Goal: Task Accomplishment & Management: Manage account settings

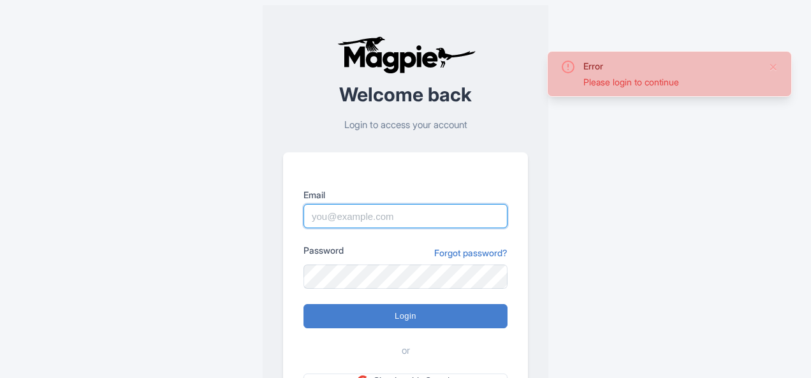
type input "sameer@tripshepherd.com"
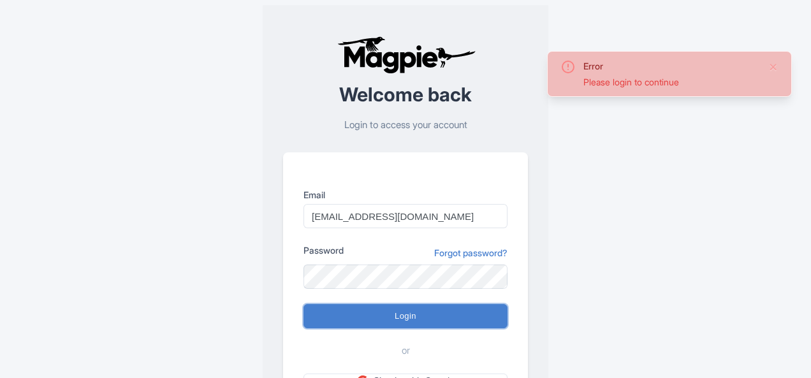
click at [347, 306] on input "Login" at bounding box center [406, 316] width 204 height 24
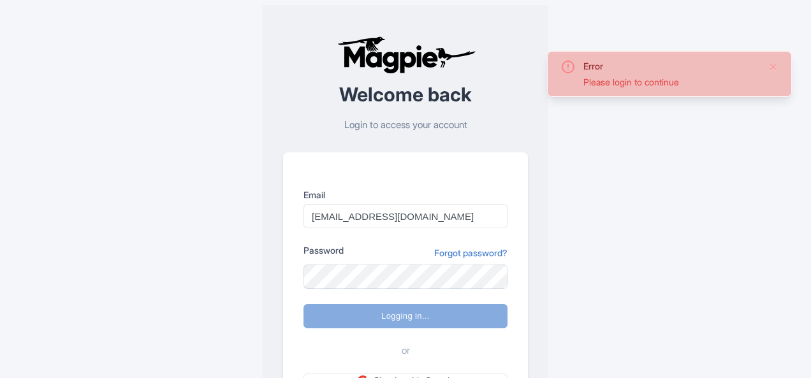
type input "Logging in..."
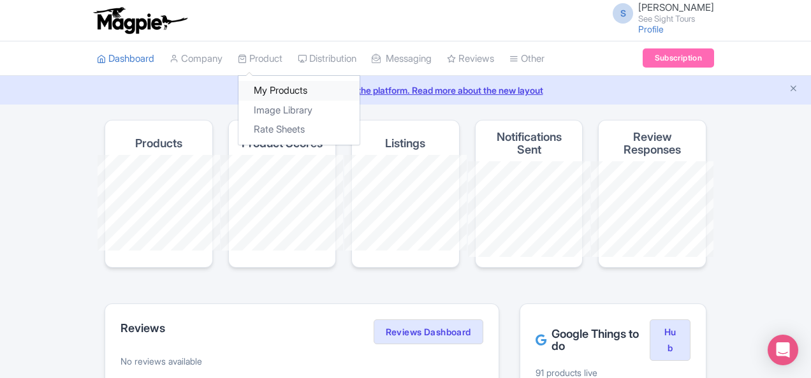
click at [239, 89] on link "My Products" at bounding box center [299, 91] width 121 height 20
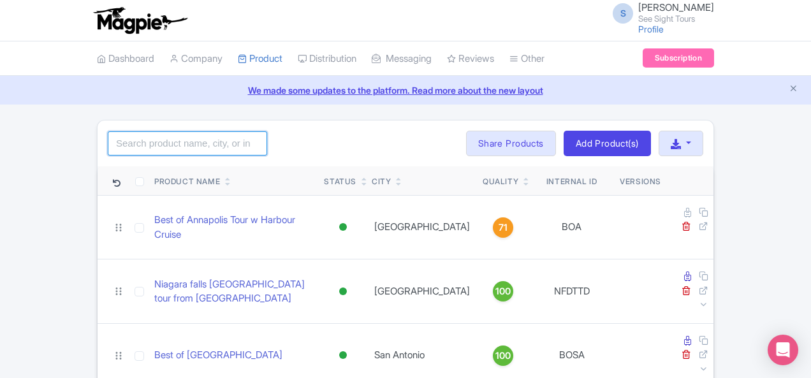
click at [108, 144] on input "search" at bounding box center [187, 143] width 159 height 24
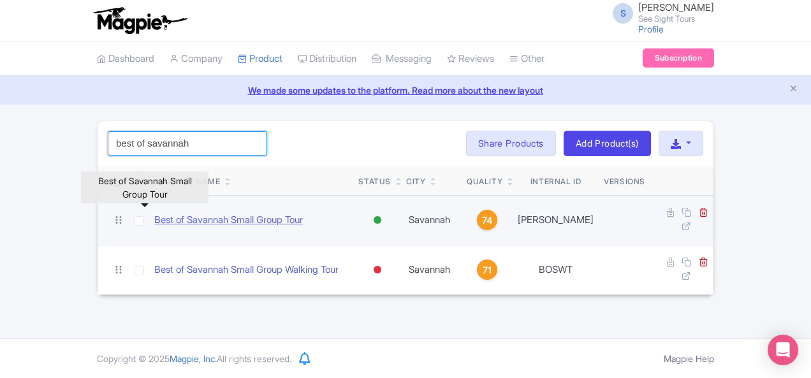
type input "best of savannah"
click at [166, 214] on link "Best of Savannah Small Group Tour" at bounding box center [228, 220] width 149 height 15
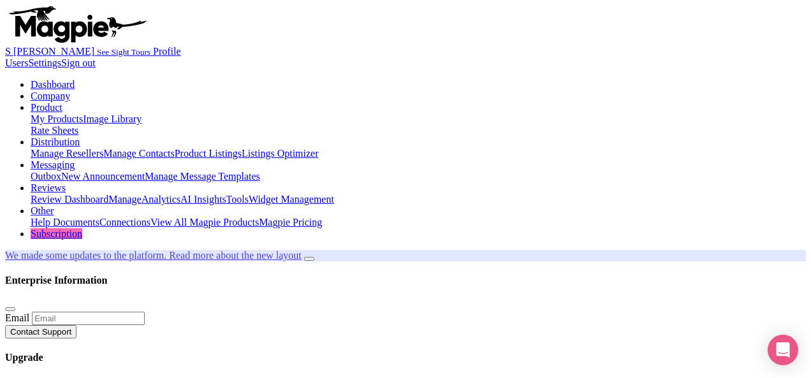
click at [83, 114] on link "My Products" at bounding box center [57, 119] width 52 height 11
drag, startPoint x: 108, startPoint y: 142, endPoint x: 0, endPoint y: 130, distance: 109.1
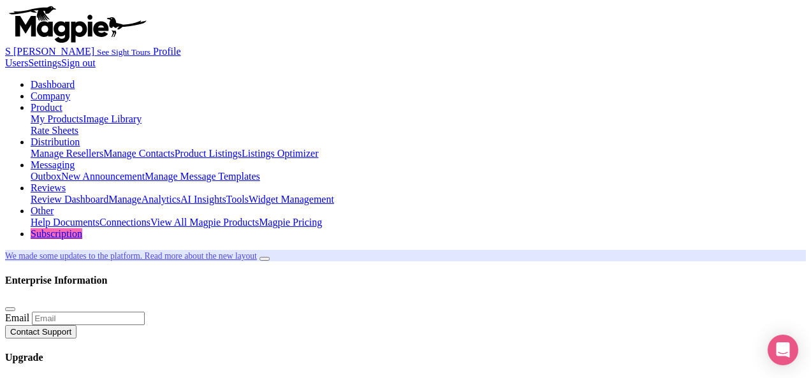
type input "best of river walk"
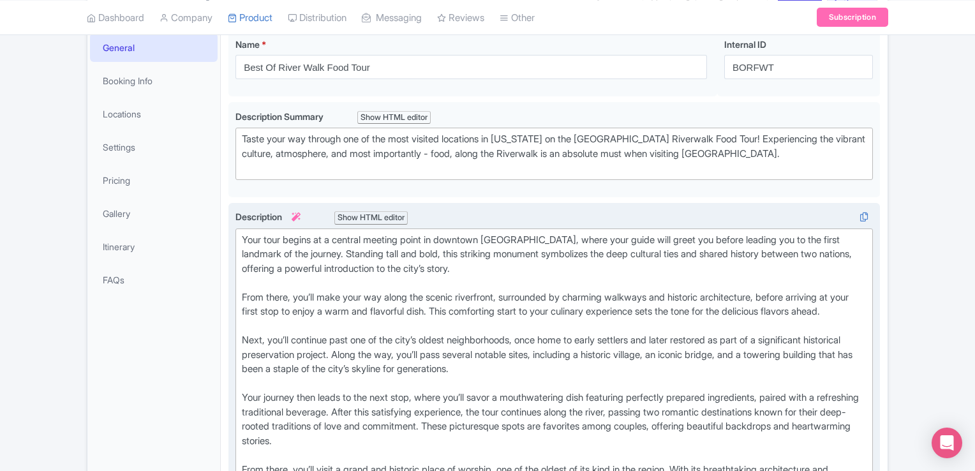
scroll to position [128, 0]
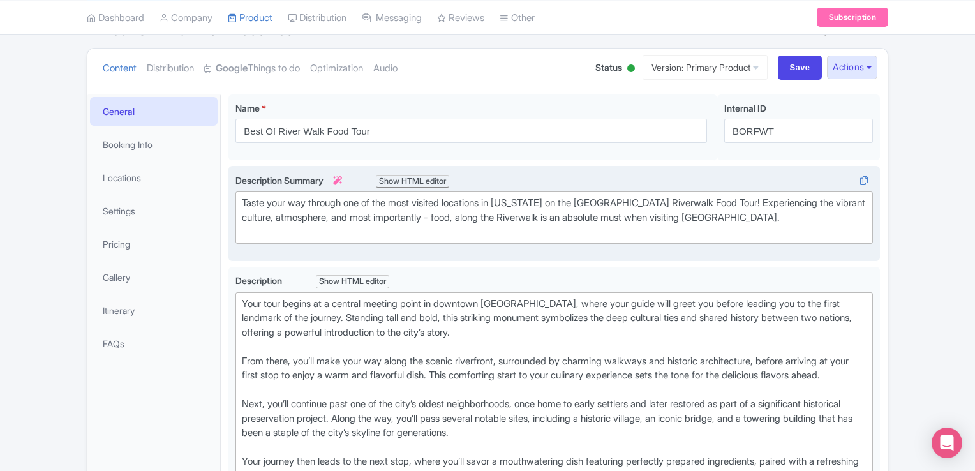
click at [656, 202] on div "Taste your way through one of the most visited locations in Texas on the San An…" at bounding box center [554, 217] width 624 height 43
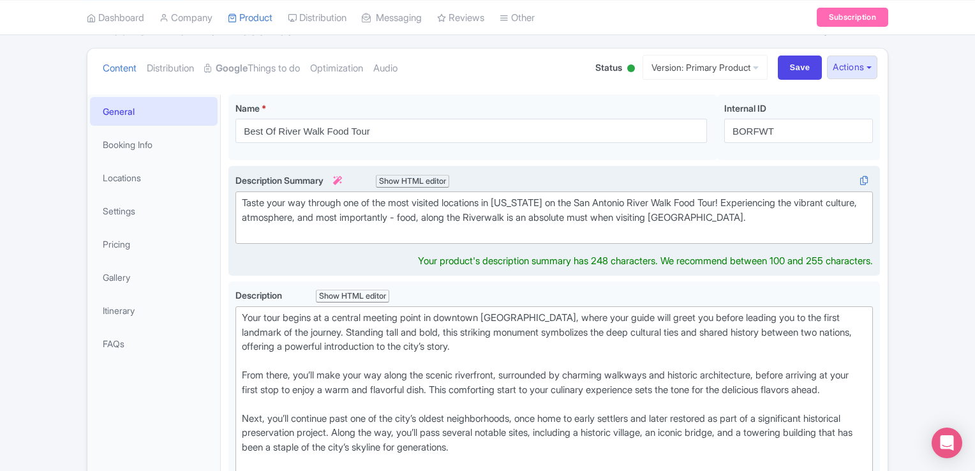
type trix-editor "<div>Taste your way through one of the most visited locations in Texas on the S…"
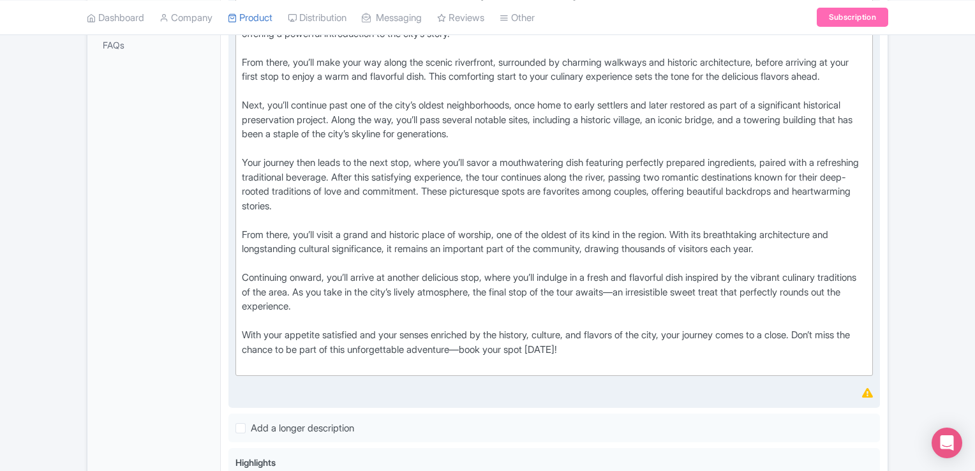
scroll to position [574, 0]
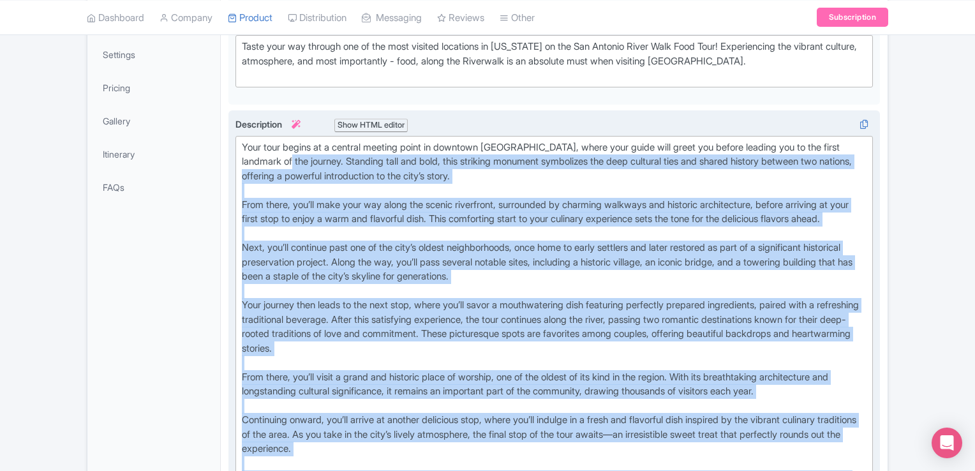
drag, startPoint x: 623, startPoint y: 223, endPoint x: 302, endPoint y: 192, distance: 322.3
click at [318, 184] on div "Your tour begins at a central meeting point in downtown San Antonio, where your…" at bounding box center [554, 326] width 624 height 373
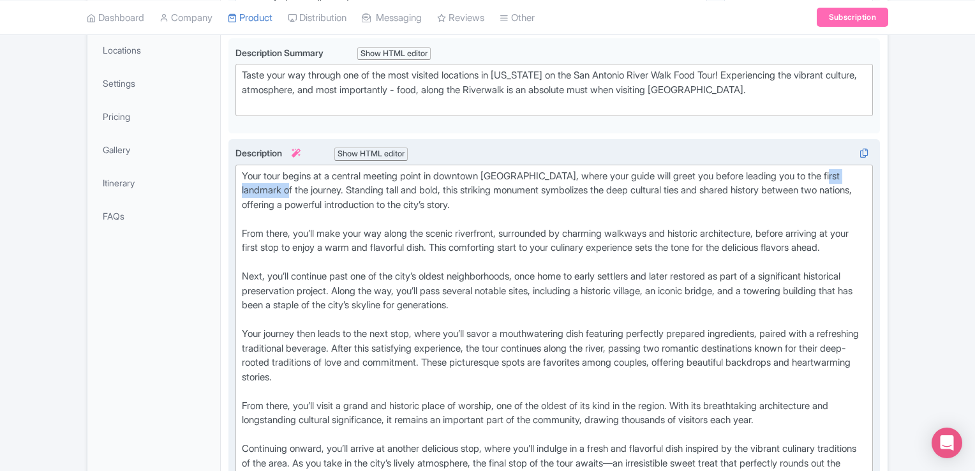
drag, startPoint x: 302, startPoint y: 192, endPoint x: 251, endPoint y: 186, distance: 52.1
click at [251, 186] on div "Your tour begins at a central meeting point in downtown San Antonio, where your…" at bounding box center [554, 355] width 624 height 373
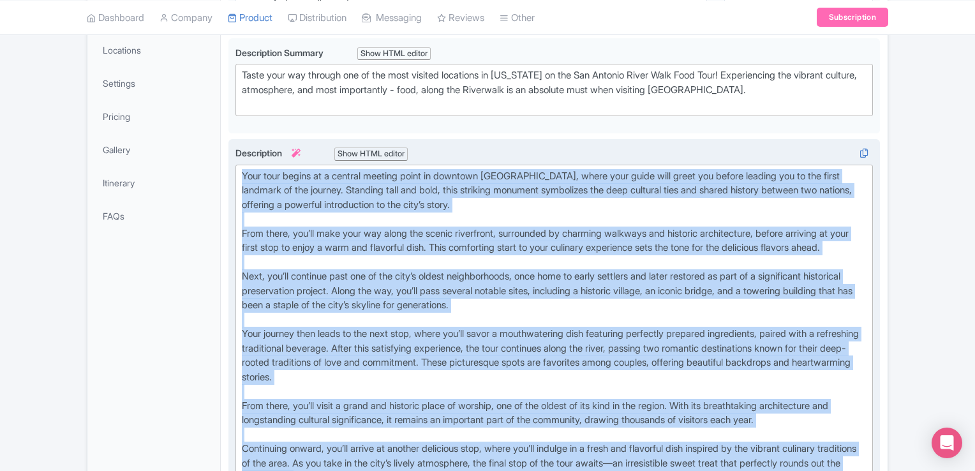
drag, startPoint x: 618, startPoint y: 343, endPoint x: 241, endPoint y: 172, distance: 413.9
click at [242, 172] on div "Your tour begins at a central meeting point in downtown San Antonio, where your…" at bounding box center [554, 355] width 624 height 373
copy div "Your tour begins at a central meeting point in downtown San Antonio, where your…"
click at [558, 253] on div "Your tour begins at a central meeting point in downtown San Antonio, where your…" at bounding box center [554, 355] width 624 height 373
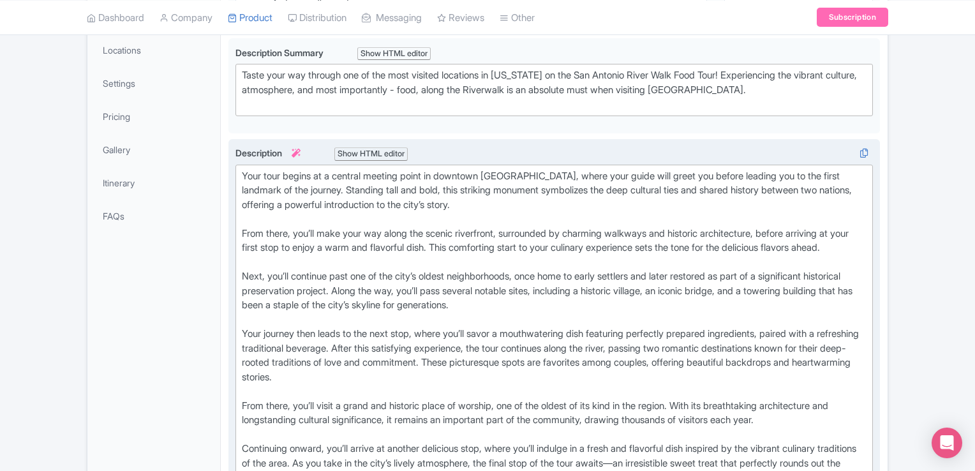
click at [253, 174] on div "Your tour begins at a central meeting point in downtown San Antonio, where your…" at bounding box center [554, 355] width 624 height 373
click at [250, 172] on div "Your tour begins at a central meeting point in downtown San Antonio, where your…" at bounding box center [554, 355] width 624 height 373
click at [248, 171] on div "Your tour begins at a central meeting point in downtown San Antonio, where your…" at bounding box center [554, 355] width 624 height 373
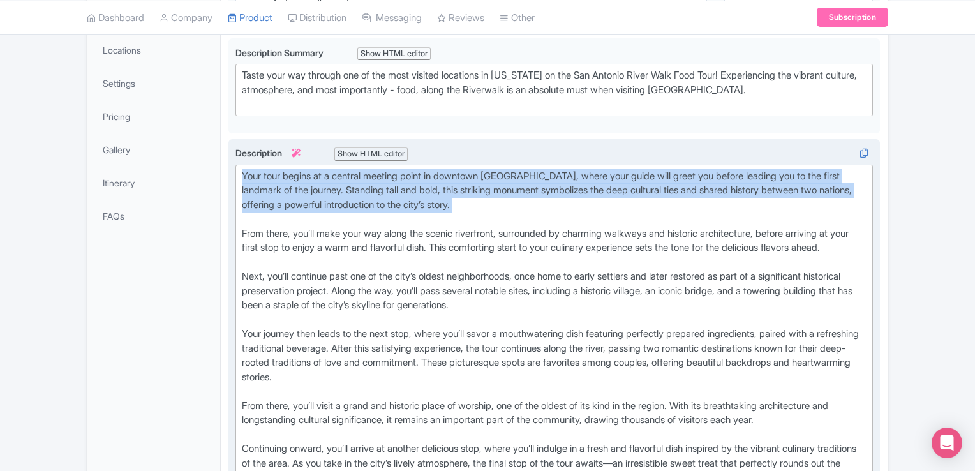
click at [248, 171] on div "Your tour begins at a central meeting point in downtown San Antonio, where your…" at bounding box center [554, 355] width 624 height 373
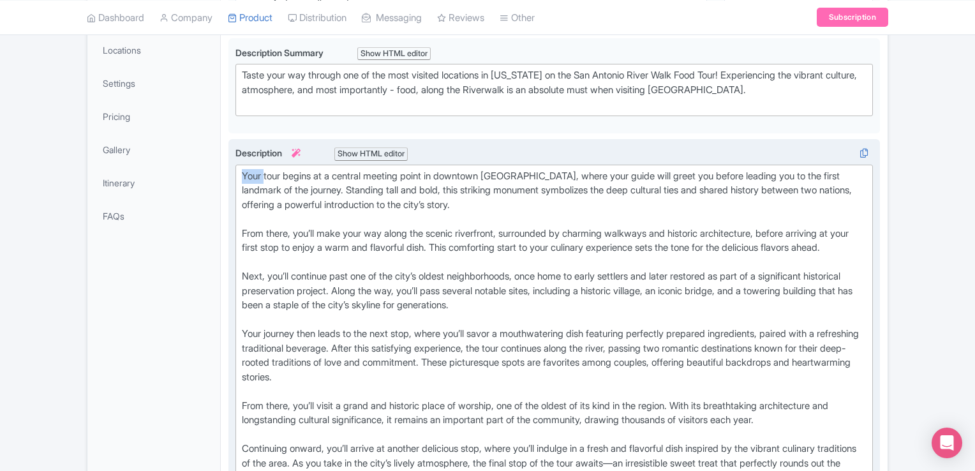
click at [248, 171] on div "Your tour begins at a central meeting point in downtown San Antonio, where your…" at bounding box center [554, 355] width 624 height 373
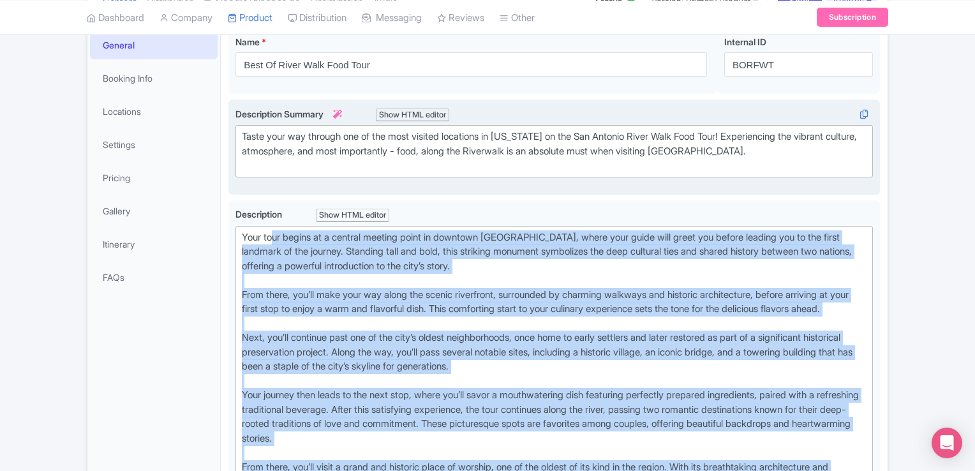
scroll to position [191, 0]
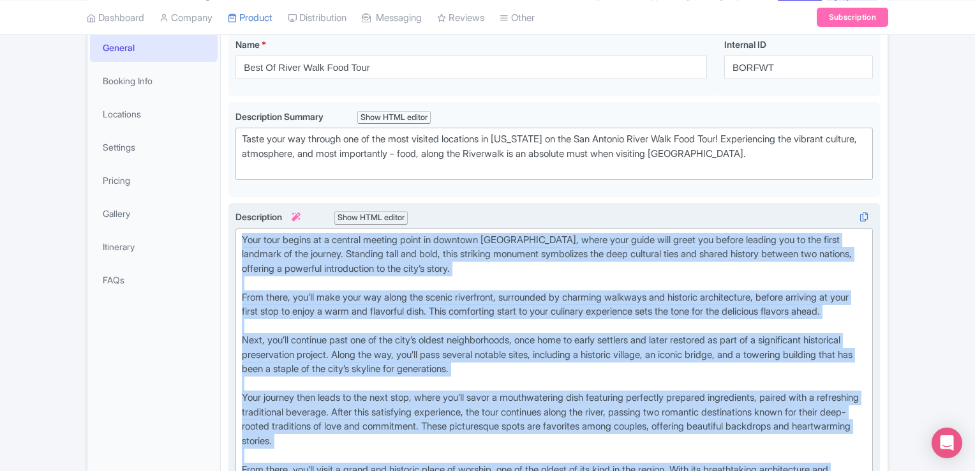
drag, startPoint x: 613, startPoint y: 217, endPoint x: 230, endPoint y: 227, distance: 383.4
click at [230, 227] on div "Description i Show HTML editor Bold Italic Strikethrough Link Heading Quote Cod…" at bounding box center [553, 423] width 651 height 440
copy div "Your tour begins at a central meeting point in downtown San Antonio, where your…"
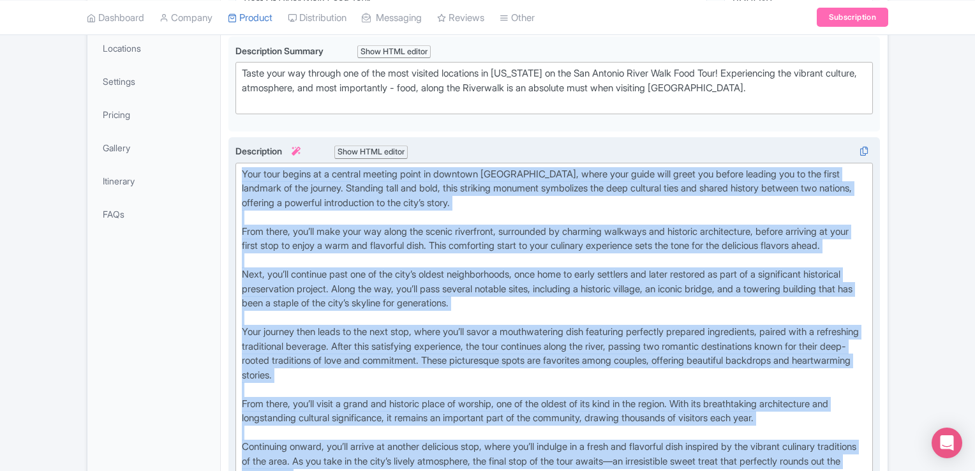
scroll to position [319, 0]
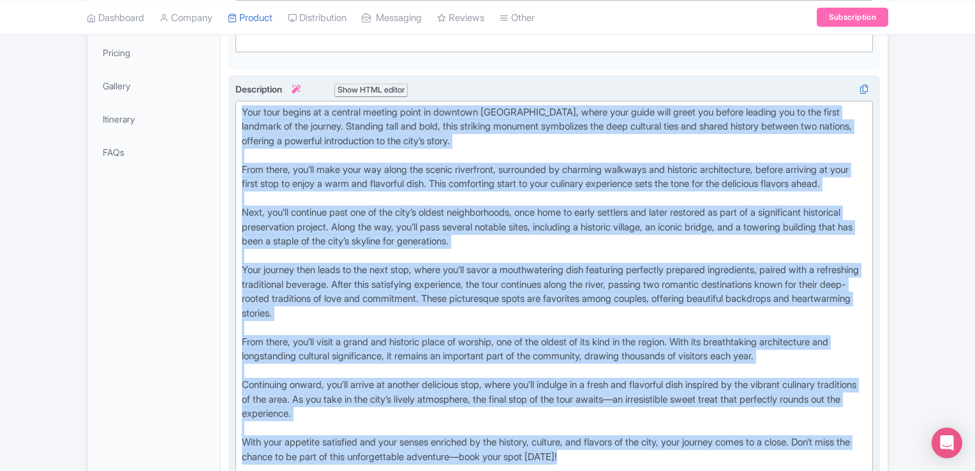
copy div "Your tour begins at a central meeting point in downtown San Antonio, where your…"
paste trix-editor "&nbsp;Set out on an unforgettable adventure through San Antonio’s River Walk an…"
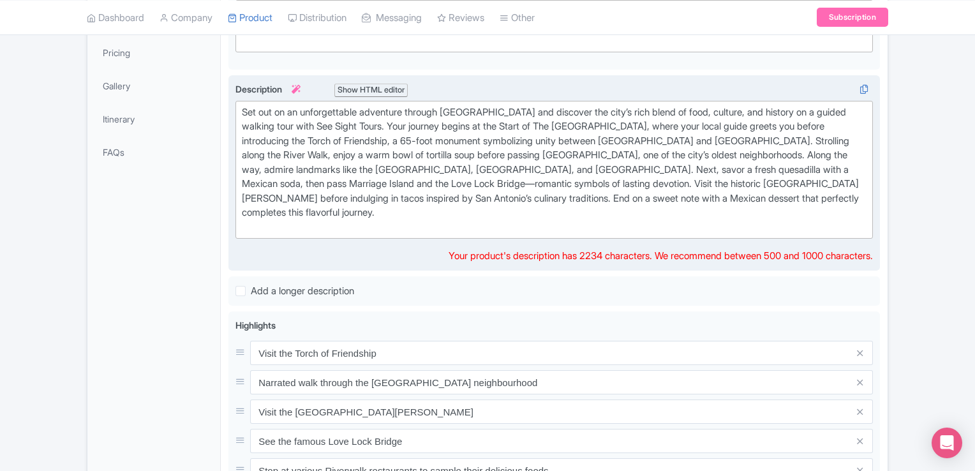
click at [567, 214] on div "Set out on an unforgettable adventure through San Antonio’s River Walk and disc…" at bounding box center [554, 169] width 624 height 129
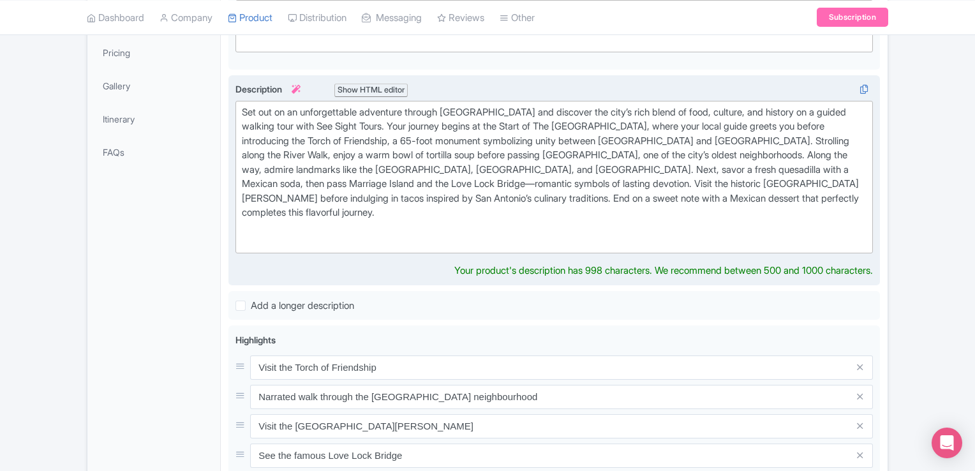
click at [246, 112] on div "Set out on an unforgettable adventure through San Antonio’s River Walk and disc…" at bounding box center [554, 177] width 624 height 144
click at [432, 122] on div "Set out on an unforgettable adventure through San Antonio’s River Walk and disc…" at bounding box center [554, 177] width 624 height 144
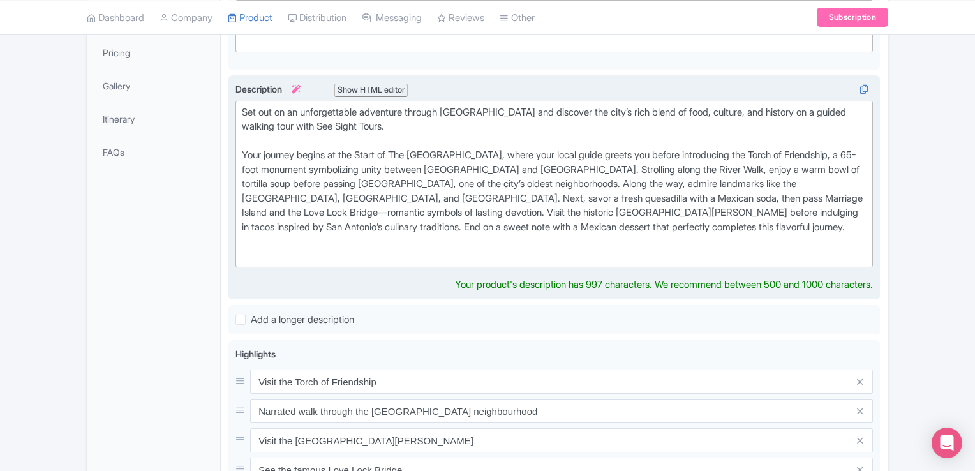
click at [567, 170] on div "Set out on an unforgettable adventure through San Antonio’s River Walk and disc…" at bounding box center [554, 184] width 624 height 158
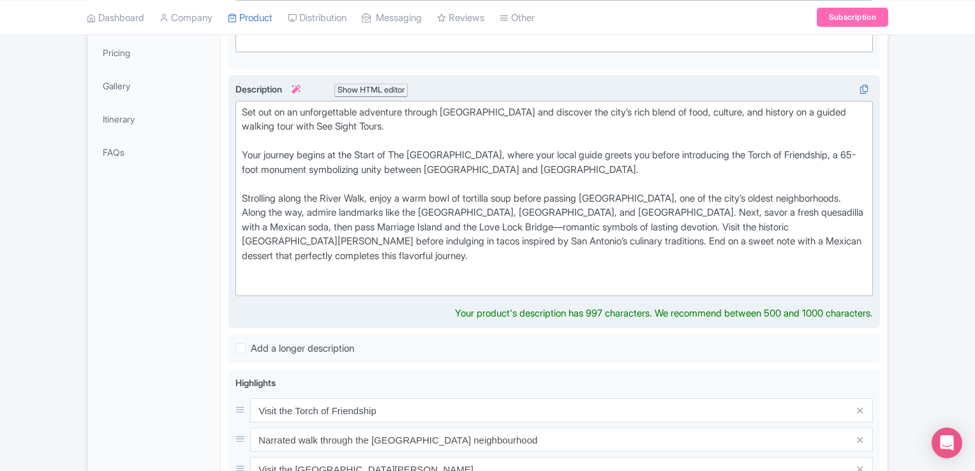
click at [316, 207] on div "Set out on an unforgettable adventure through San Antonio’s River Walk and disc…" at bounding box center [554, 198] width 624 height 187
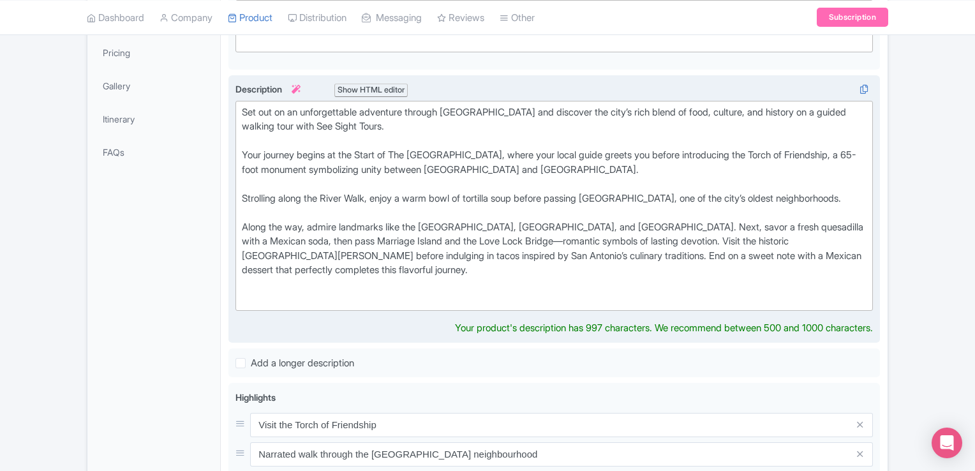
click at [755, 256] on div "Set out on an unforgettable adventure through San Antonio’s River Walk and disc…" at bounding box center [554, 205] width 624 height 201
type trix-editor "<div>Set out on an unforgettable adventure through San Antonio’s River Walk and…"
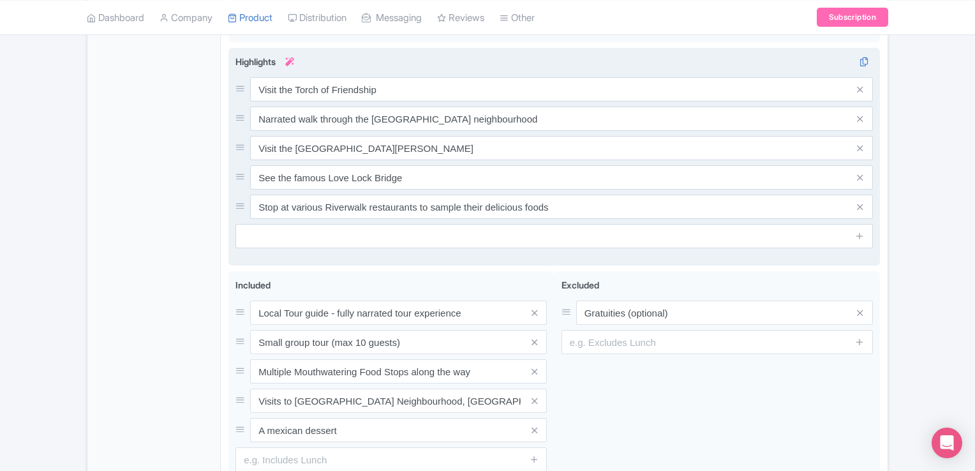
scroll to position [702, 0]
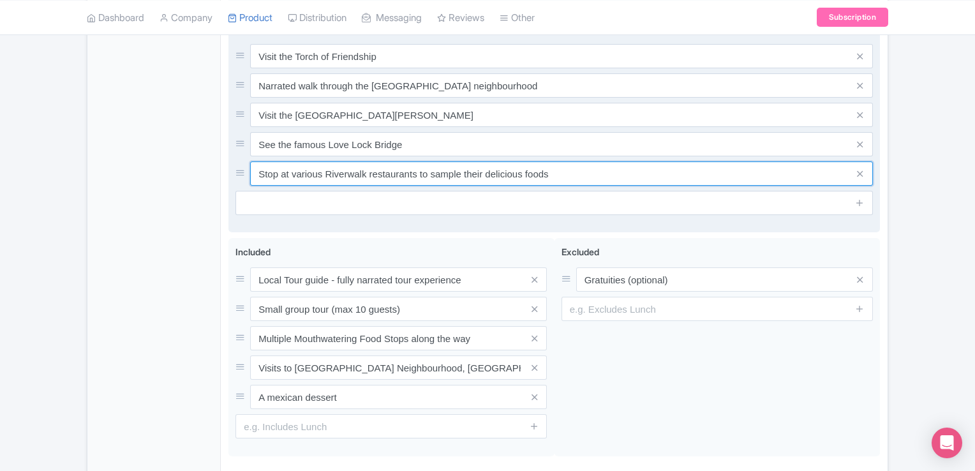
drag, startPoint x: 547, startPoint y: 186, endPoint x: 251, endPoint y: 184, distance: 295.3
click at [251, 184] on input "Stop at various Riverwalk restaurants to sample their delicious foods" at bounding box center [561, 173] width 623 height 24
paste input "avor delicious food, all included in the cost of the tour."
click at [492, 184] on input "Savor delicious food, all included in the cost of the tour" at bounding box center [561, 173] width 623 height 24
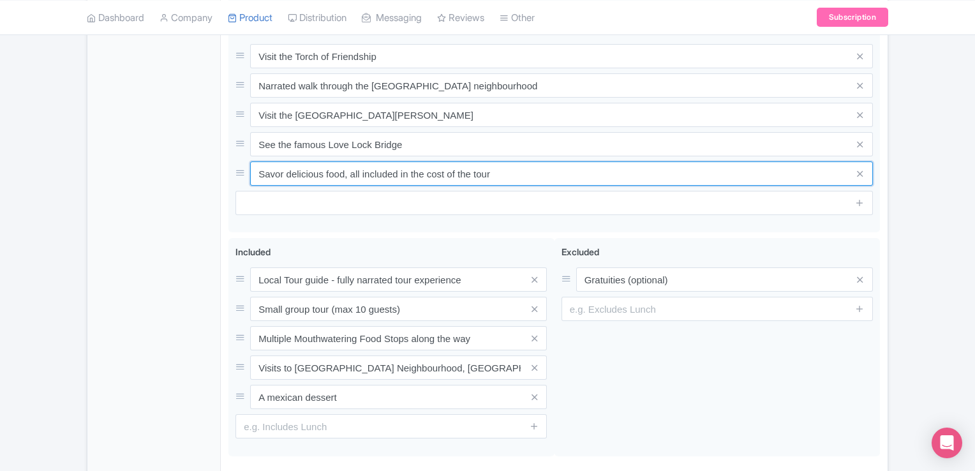
type input "Savor delicious food, all included in the cost of the tour"
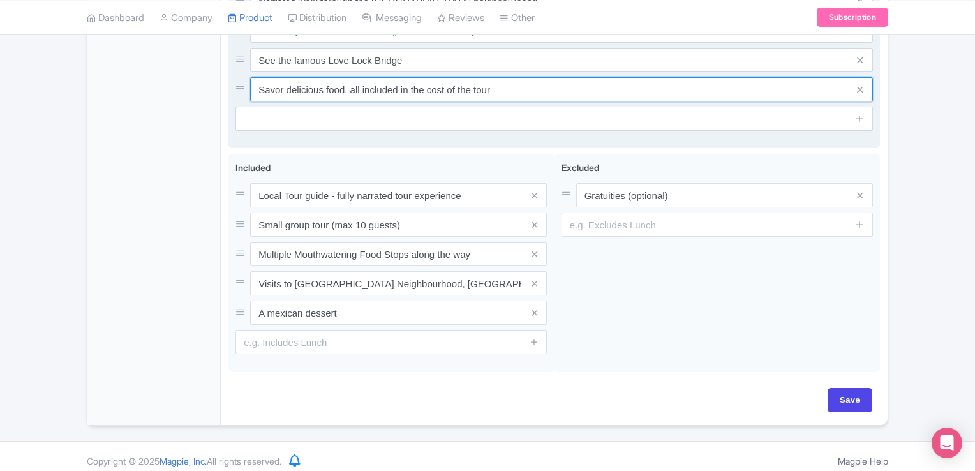
scroll to position [806, 0]
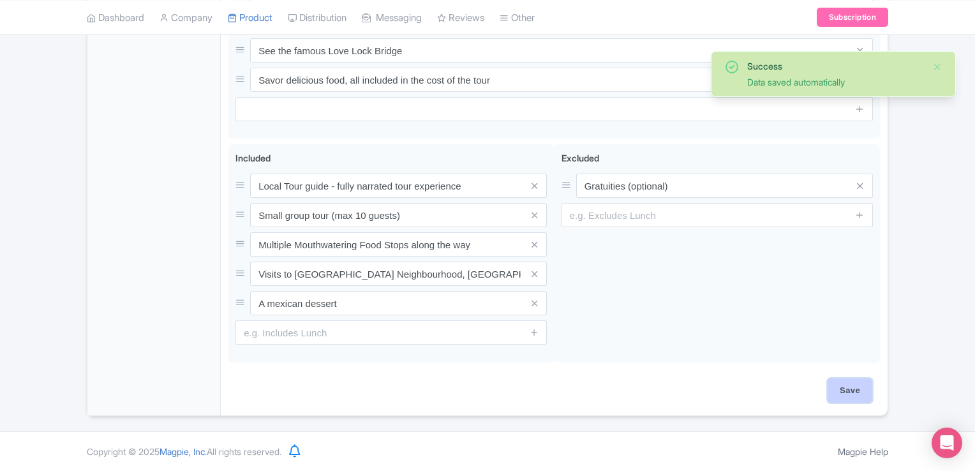
click at [811, 378] on input "Save" at bounding box center [849, 390] width 45 height 24
type input "Saving..."
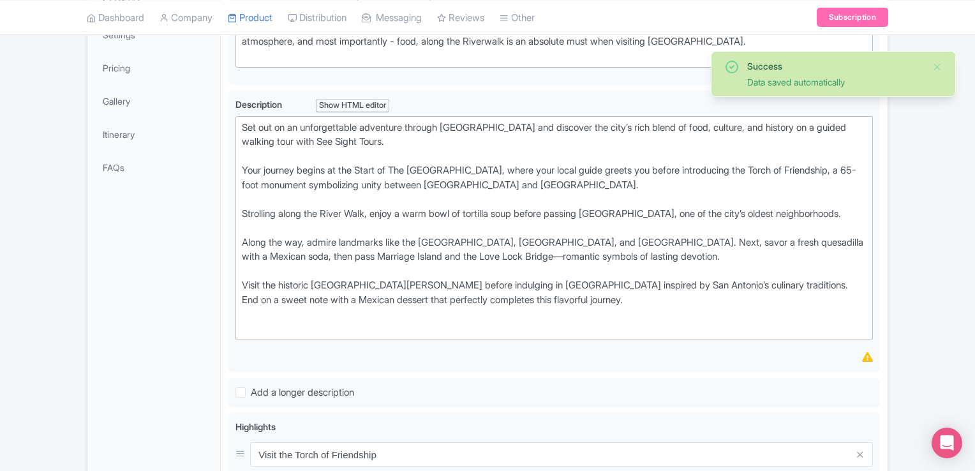
scroll to position [296, 0]
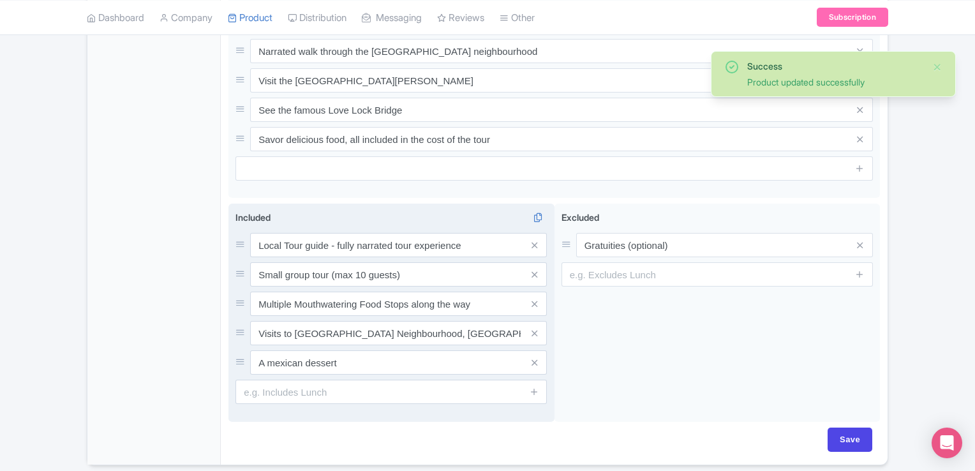
scroll to position [796, 0]
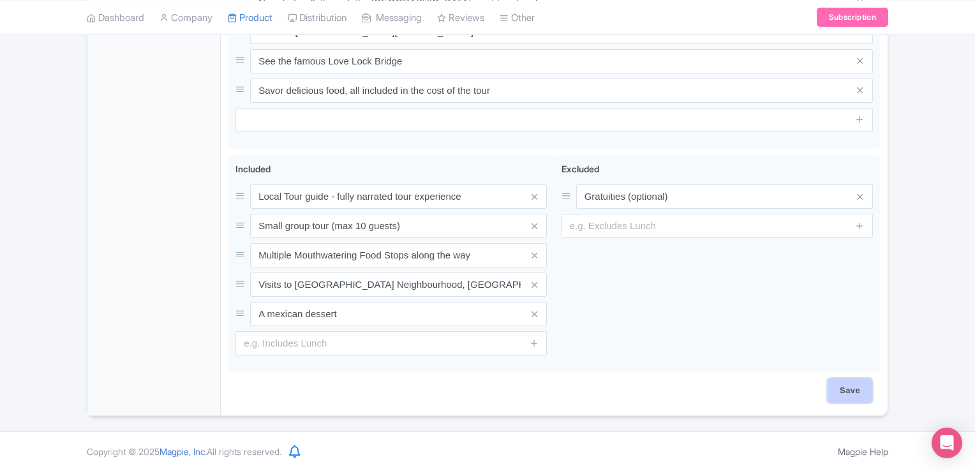
click at [865, 384] on input "Save" at bounding box center [849, 390] width 45 height 24
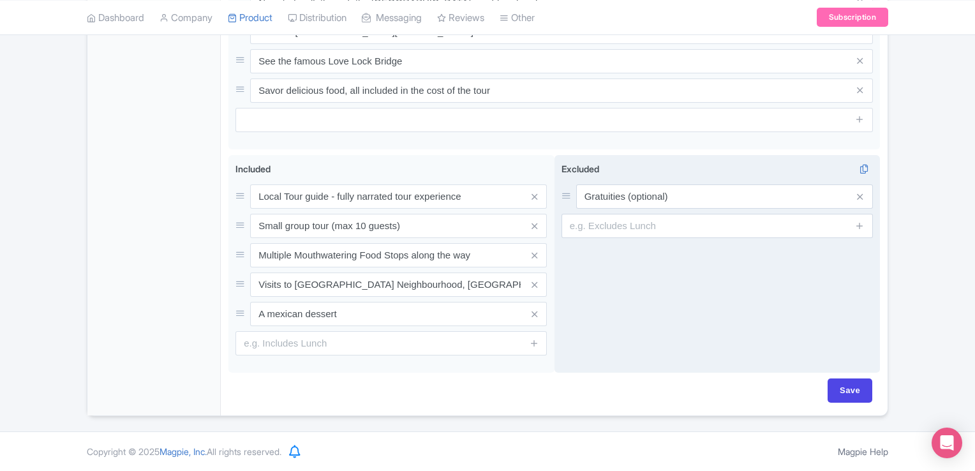
type input "Saving..."
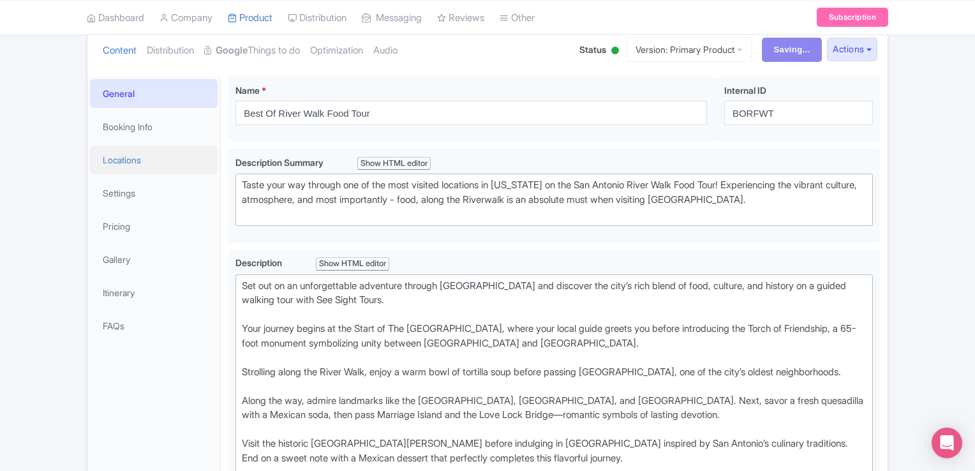
scroll to position [144, 0]
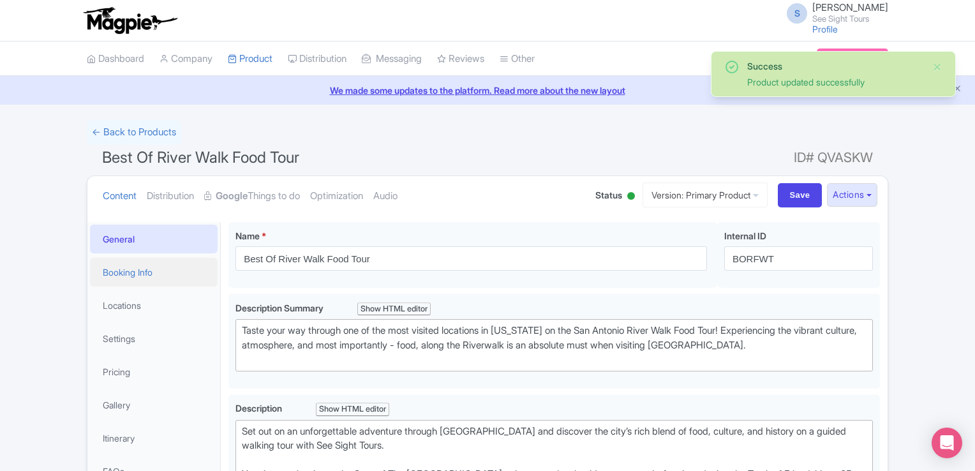
click at [145, 269] on link "Booking Info" at bounding box center [154, 272] width 128 height 29
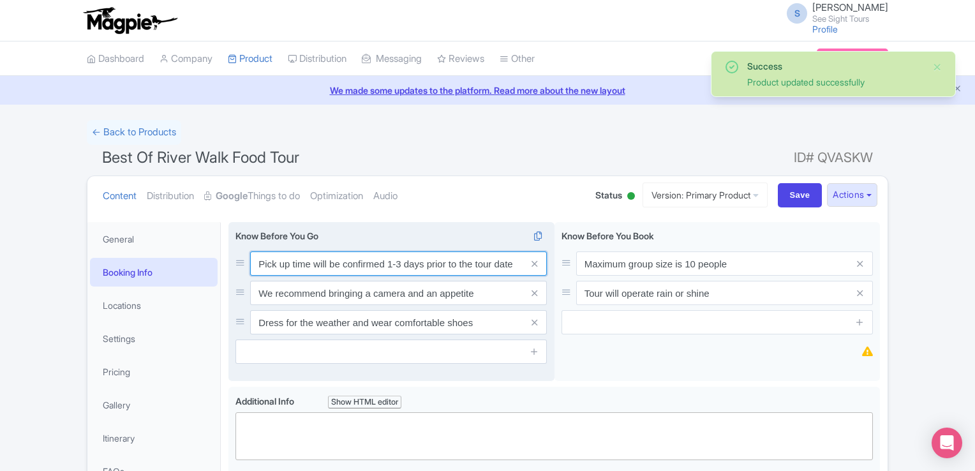
click at [454, 263] on input "Pick up time will be confirmed 1-3 days prior to the tour date" at bounding box center [398, 263] width 297 height 24
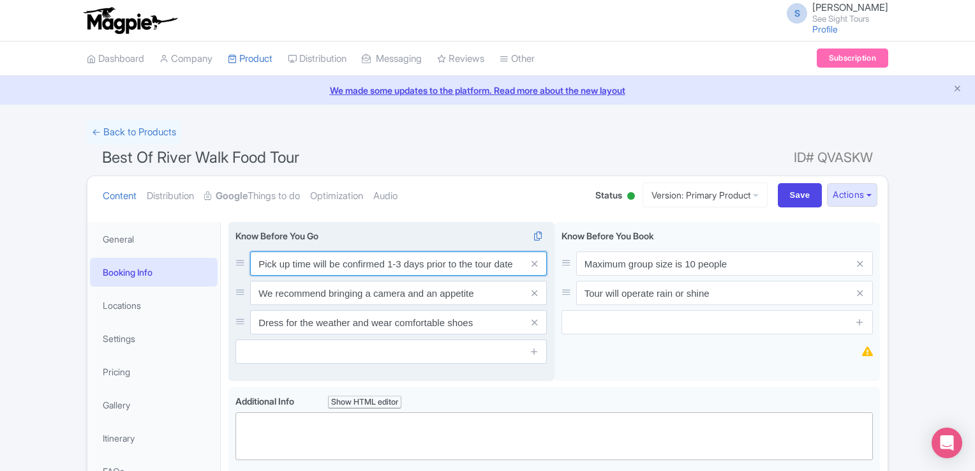
click at [514, 263] on input "Pick up time will be confirmed 1-3 days prior to the tour date" at bounding box center [398, 263] width 297 height 24
type input "Pick up time will be confirmed 1-3 days prior to the tour date."
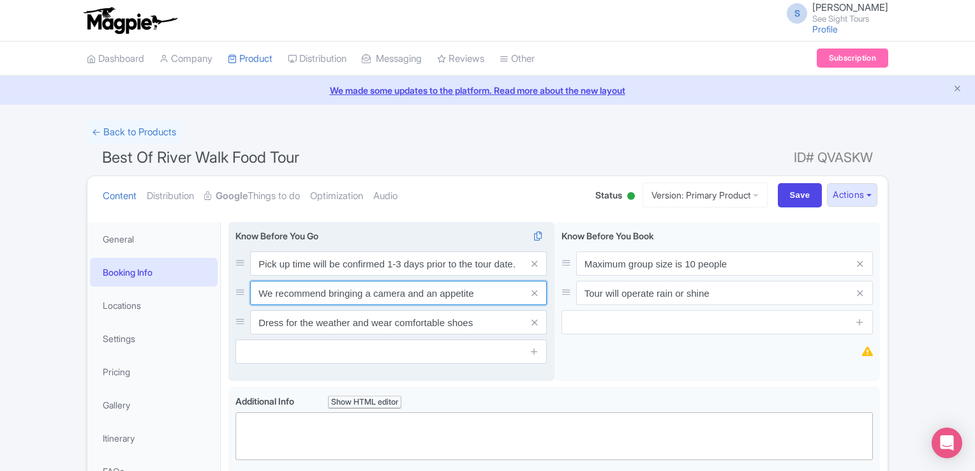
click at [475, 297] on input "We recommend bringing a camera and an appetite" at bounding box center [398, 293] width 297 height 24
type input "We recommend bringing a camera and an appetite."
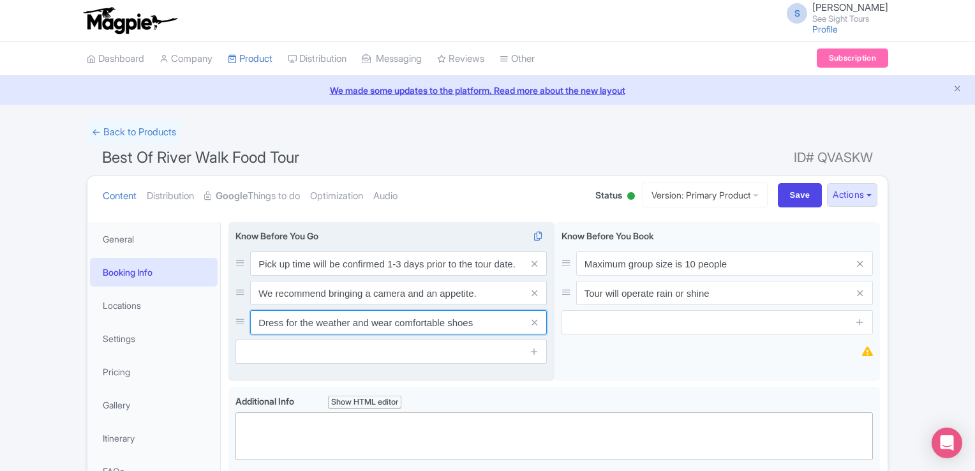
click at [476, 323] on input "Dress for the weather and wear comfortable shoes" at bounding box center [398, 322] width 297 height 24
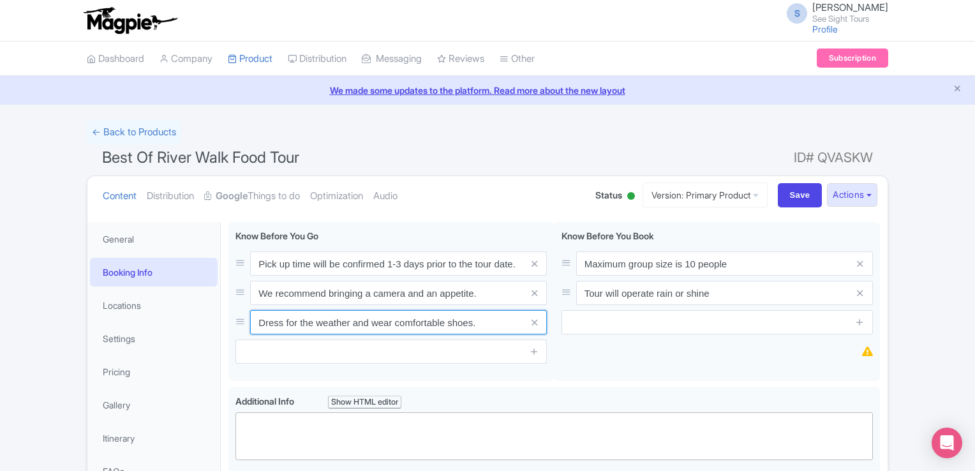
type input "Dress for the weather and wear comfortable shoes."
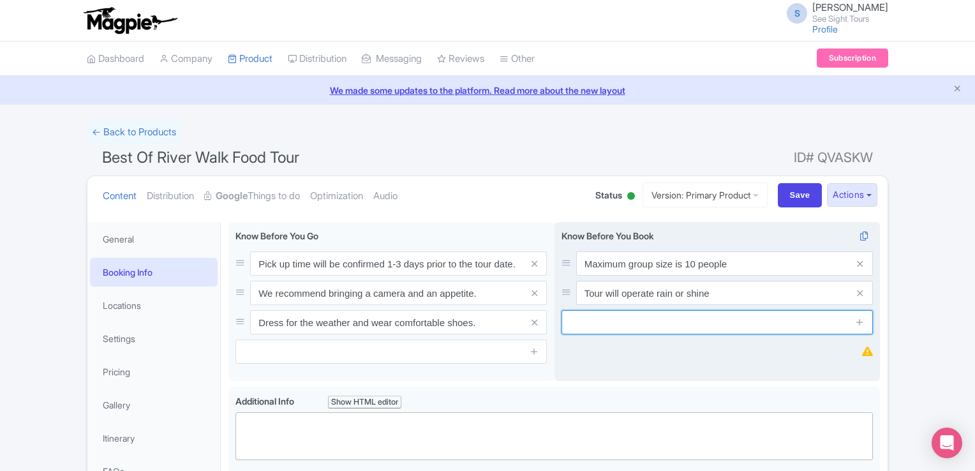
click at [620, 329] on input "text" at bounding box center [716, 322] width 311 height 24
paste input "Name of the lead traveler is required for all bookings."
type input "Name of the lead traveler is required for all bookings."
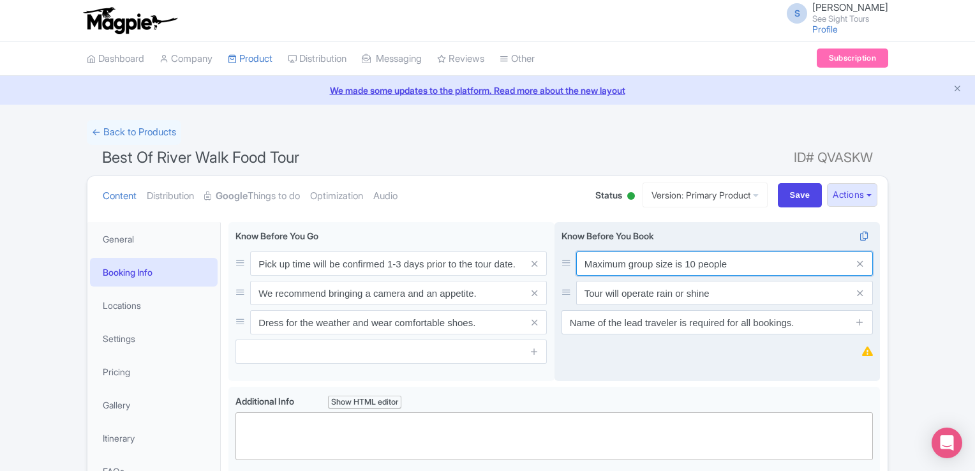
click at [725, 264] on input "Maximum group size is 10 people" at bounding box center [724, 263] width 297 height 24
type input "Maximum group size is 10 people."
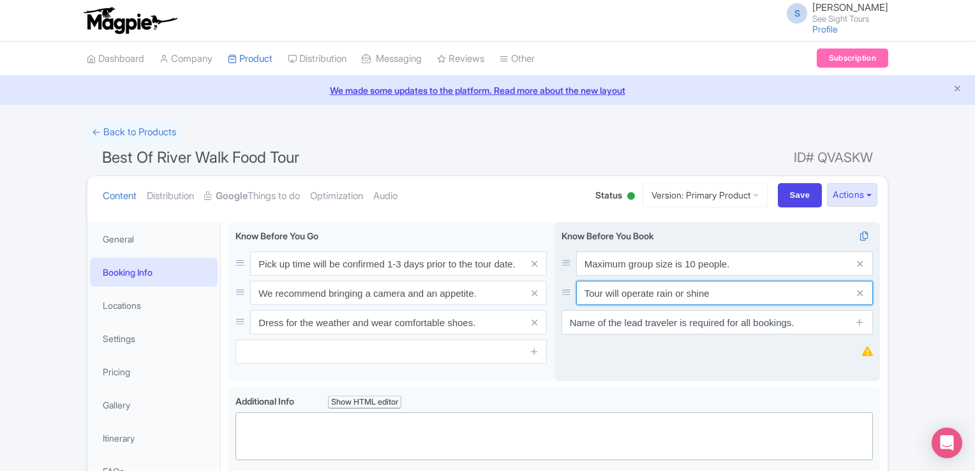
click at [709, 289] on input "Tour will operate rain or shine" at bounding box center [724, 293] width 297 height 24
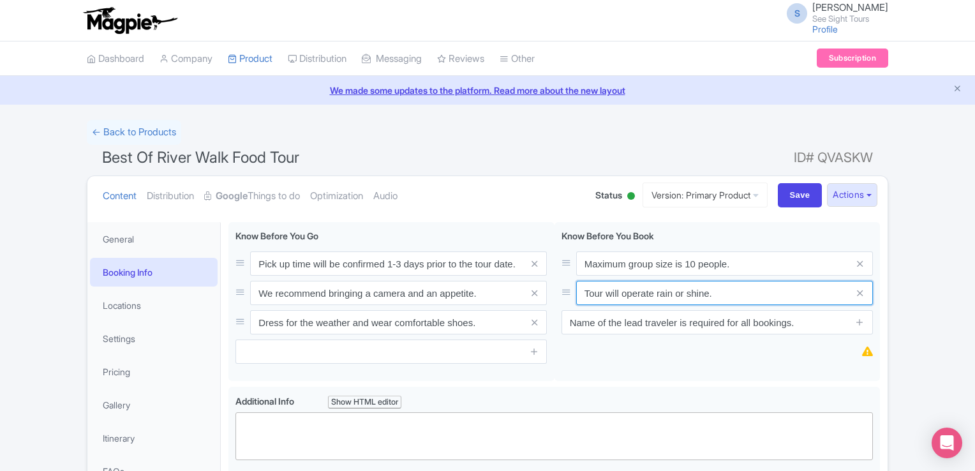
type input "Tour will operate rain or shine."
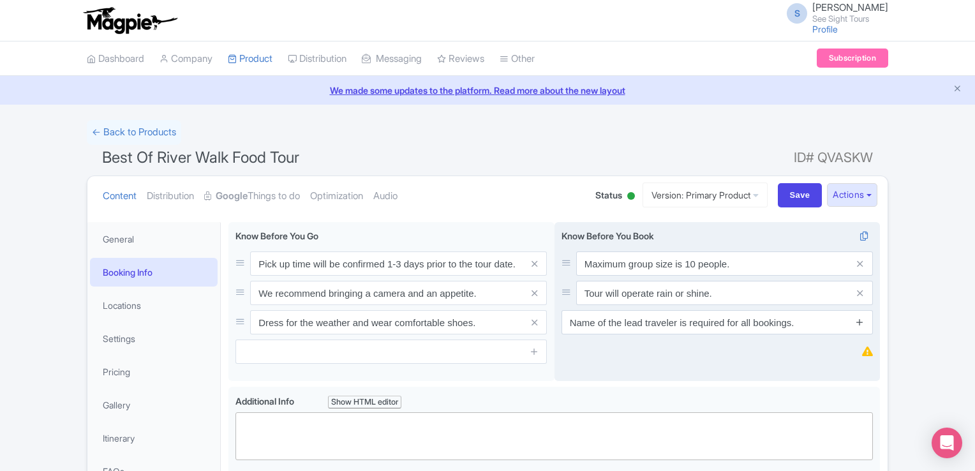
click at [860, 323] on icon at bounding box center [860, 322] width 10 height 10
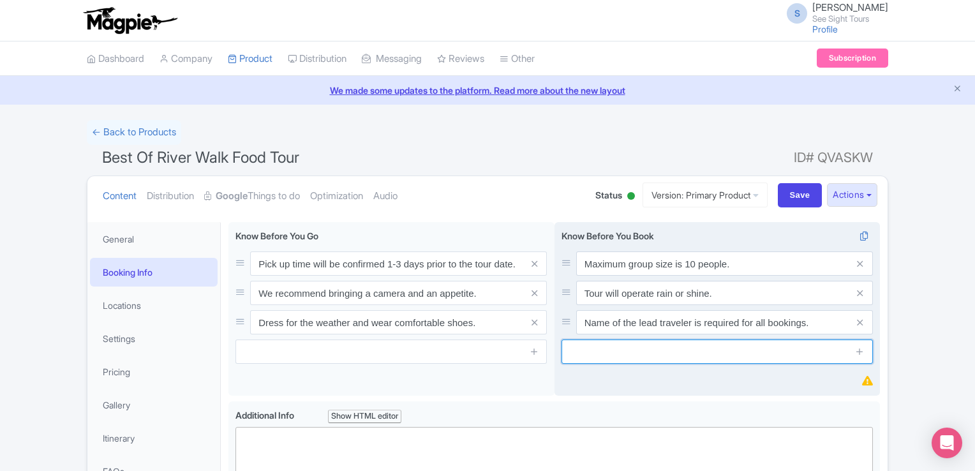
click at [620, 349] on input "text" at bounding box center [716, 351] width 311 height 24
paste input "Full names of each traveler are required for booking"
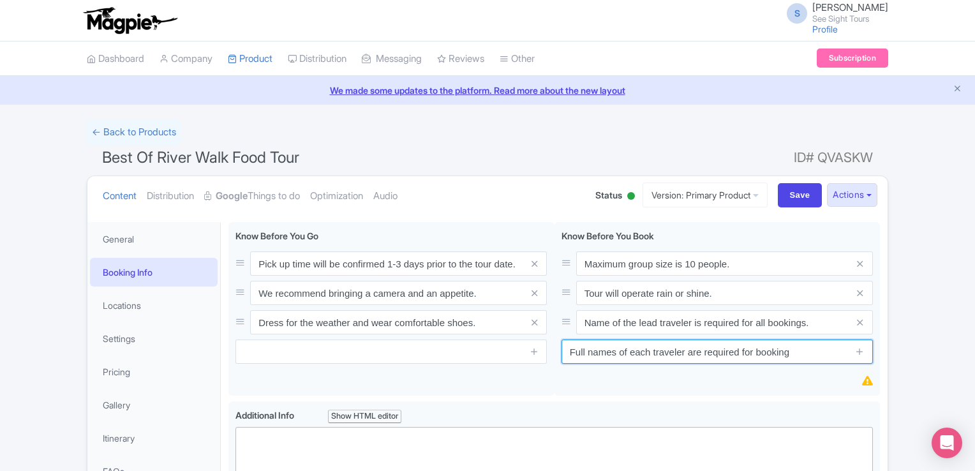
type input "Full names of each traveler are required for booking"
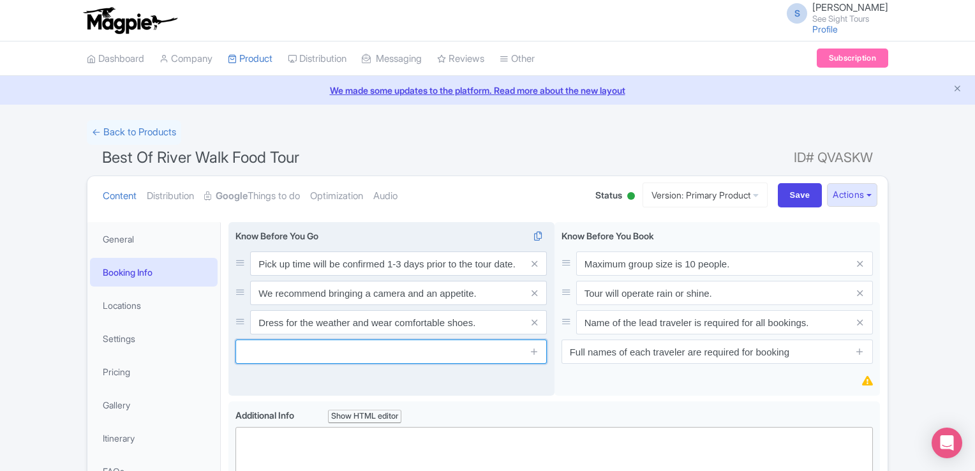
click at [253, 353] on input "text" at bounding box center [390, 351] width 311 height 24
paste input "Exact tour length may vary slightly depending on individual walking speeds."
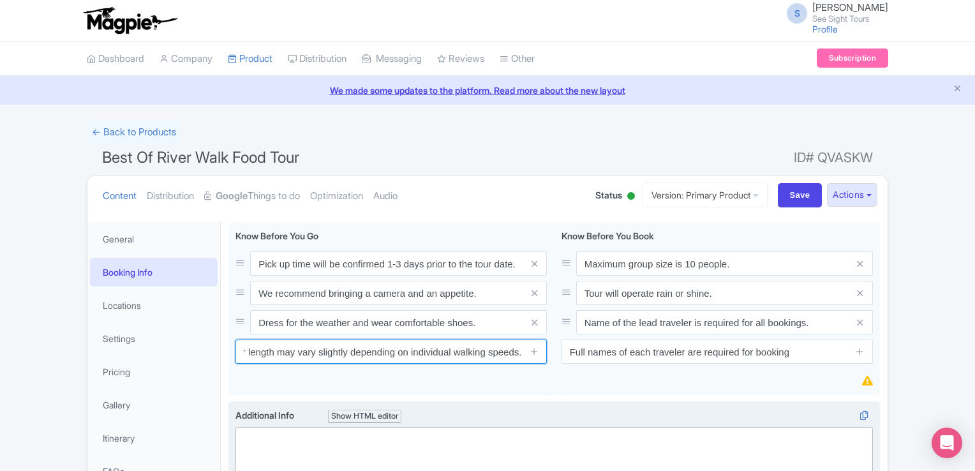
type input "Exact tour length may vary slightly depending on individual walking speeds."
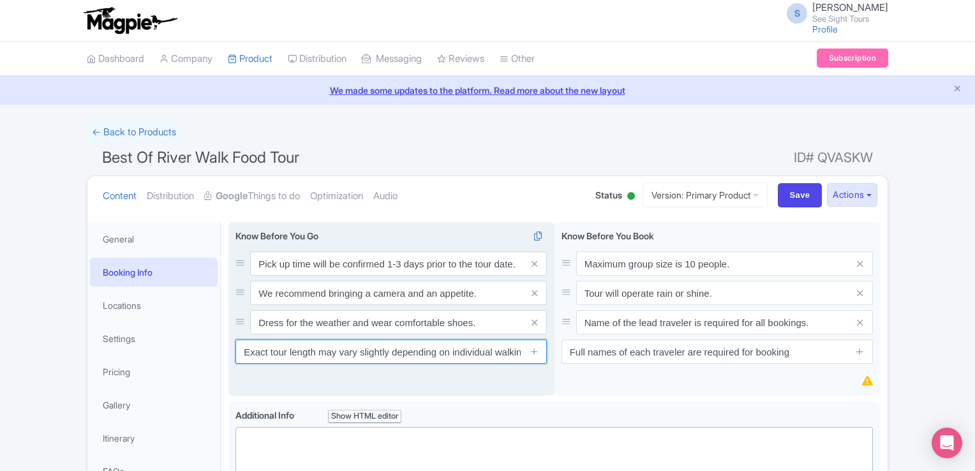
scroll to position [128, 0]
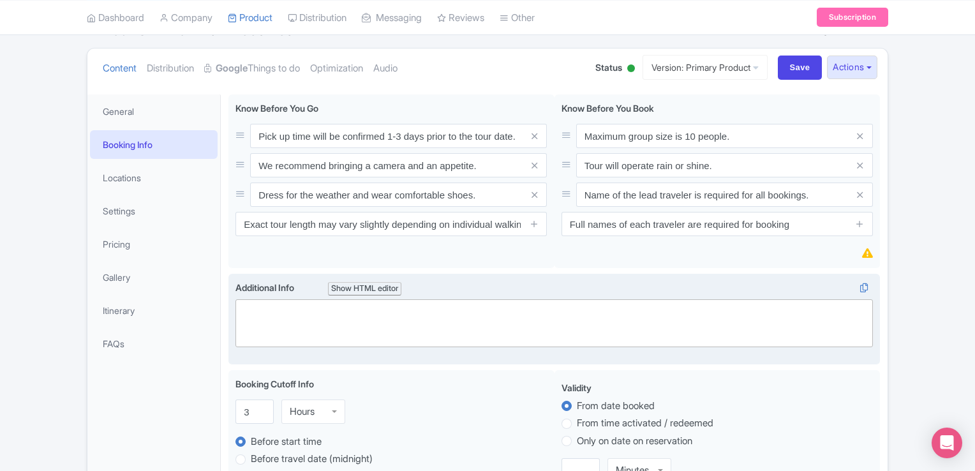
click at [296, 314] on trix-editor at bounding box center [553, 323] width 637 height 48
click at [258, 325] on trix-editor at bounding box center [553, 323] width 637 height 48
paste trix-editor "<div><strong><br>Not Suitable For<br></strong><br></div><ul><li>People with mob…"
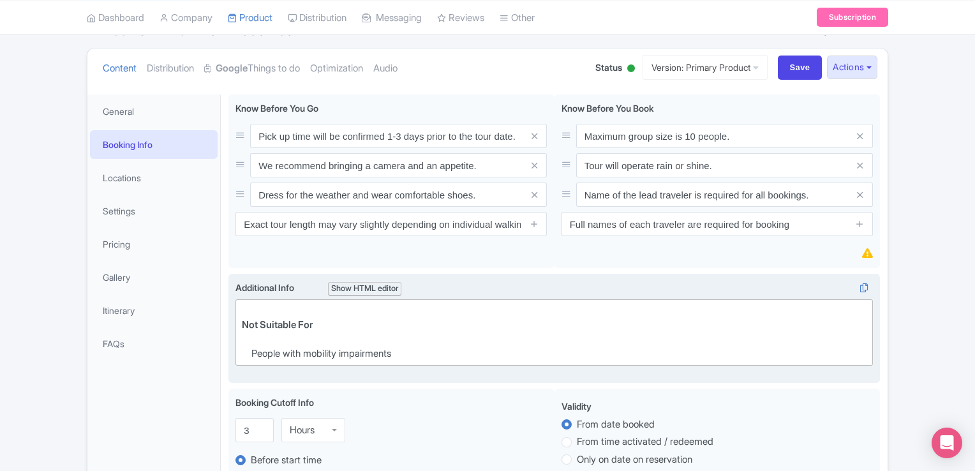
click at [240, 322] on trix-editor "Not Suitable For People with mobility impairments" at bounding box center [553, 332] width 637 height 66
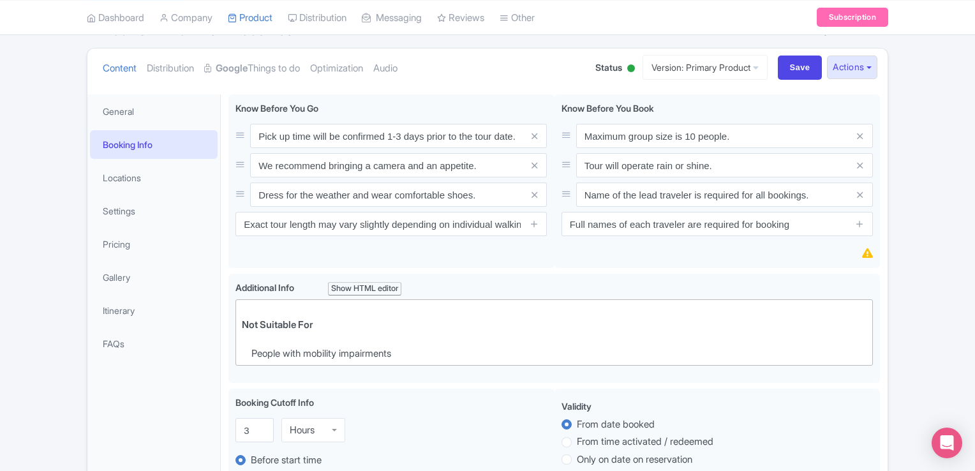
type trix-editor "<div><strong>Not Suitable For<br></strong><br></div><ul><li>People with mobilit…"
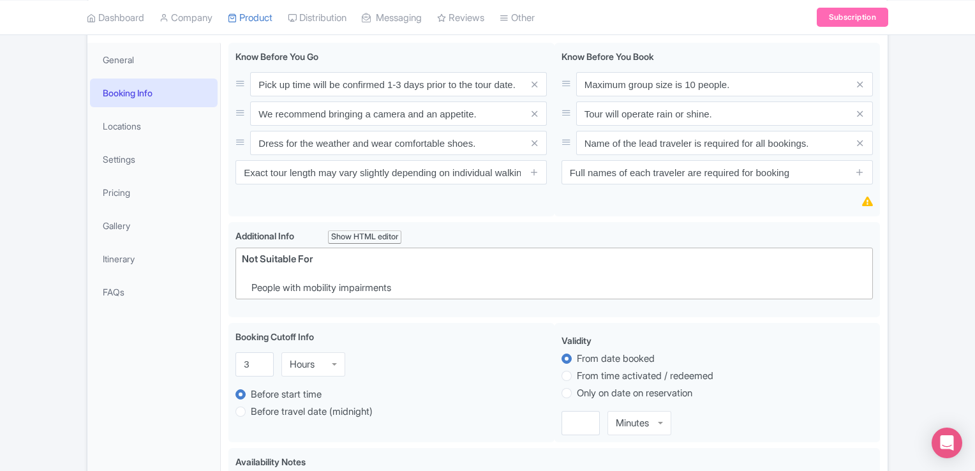
scroll to position [255, 0]
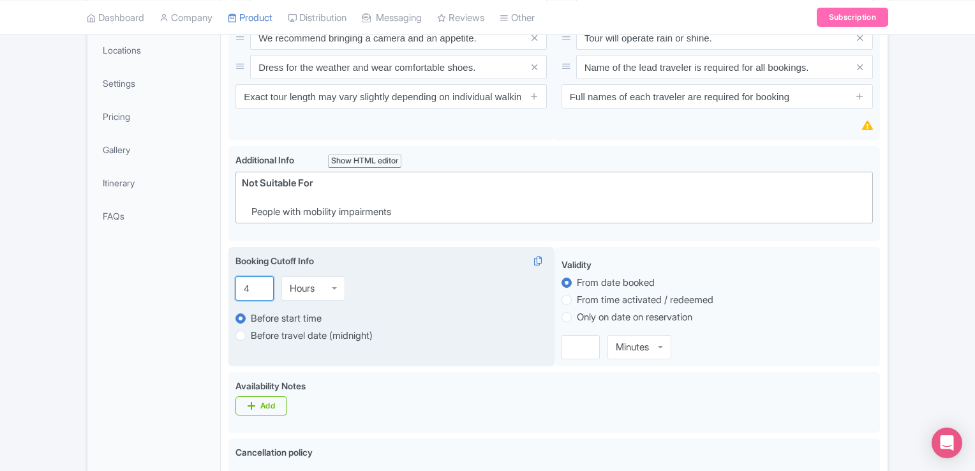
type input "4"
click at [263, 284] on input "4" at bounding box center [254, 288] width 38 height 24
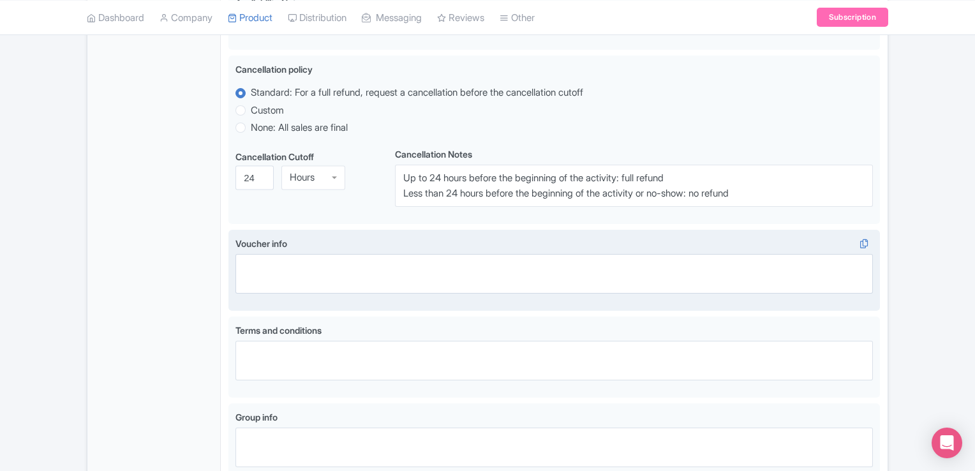
scroll to position [757, 0]
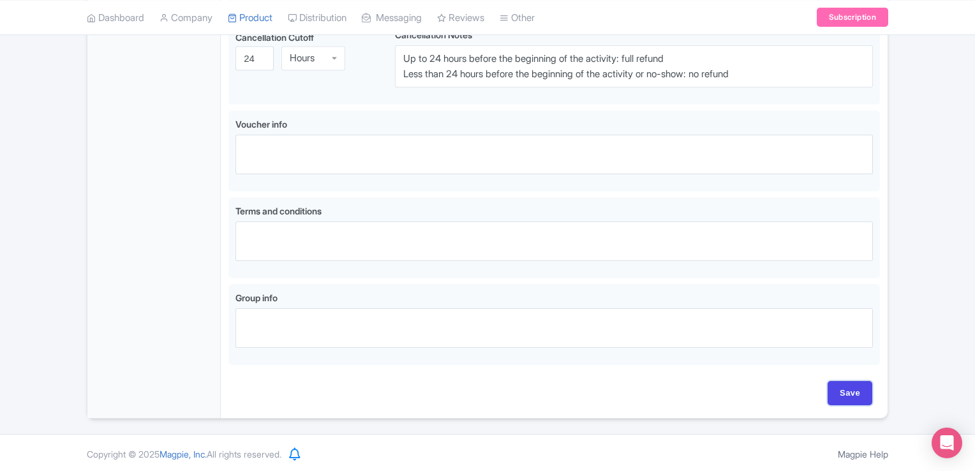
drag, startPoint x: 843, startPoint y: 383, endPoint x: 748, endPoint y: 371, distance: 96.4
click at [843, 383] on input "Save" at bounding box center [849, 393] width 45 height 24
type input "Saving..."
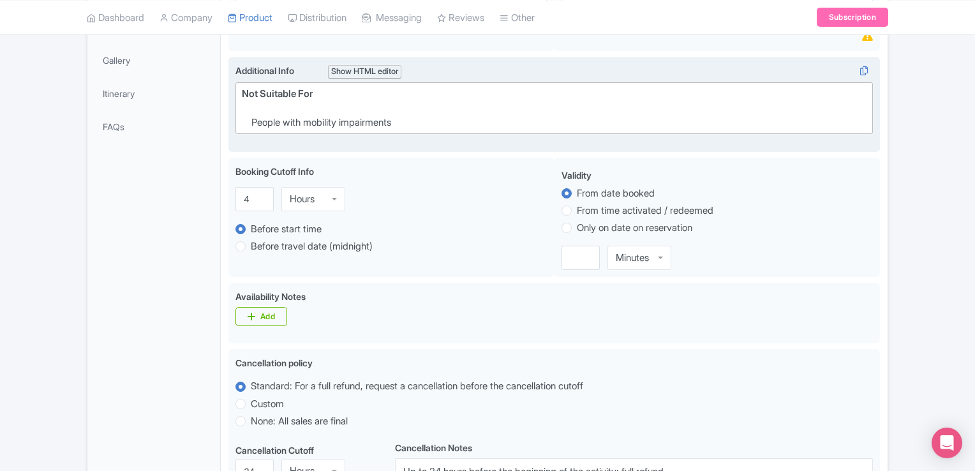
scroll to position [119, 0]
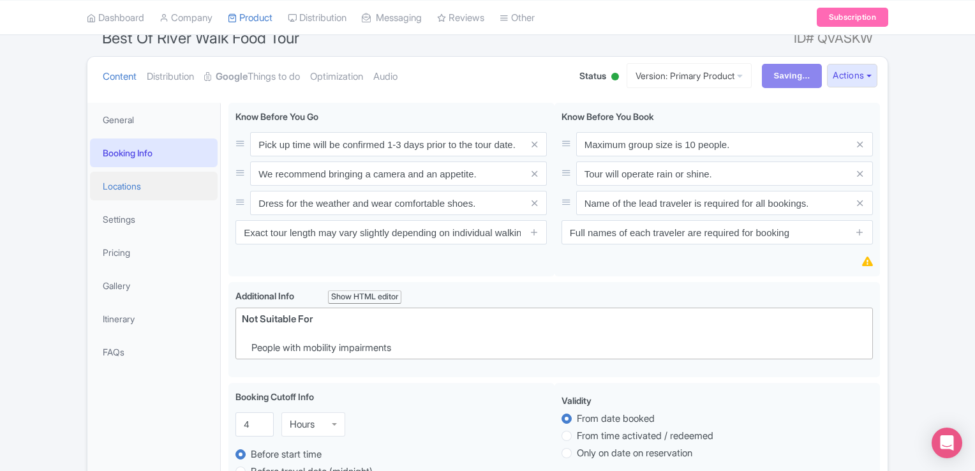
click at [105, 182] on link "Locations" at bounding box center [154, 186] width 128 height 29
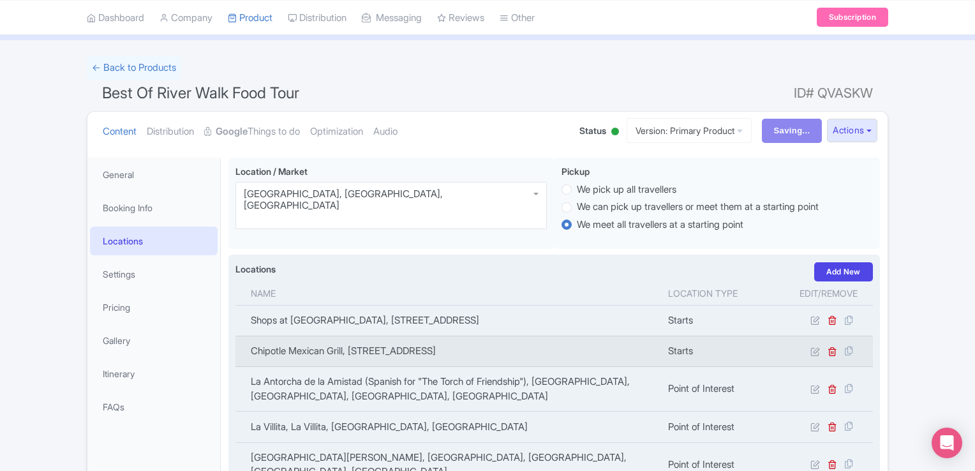
scroll to position [147, 0]
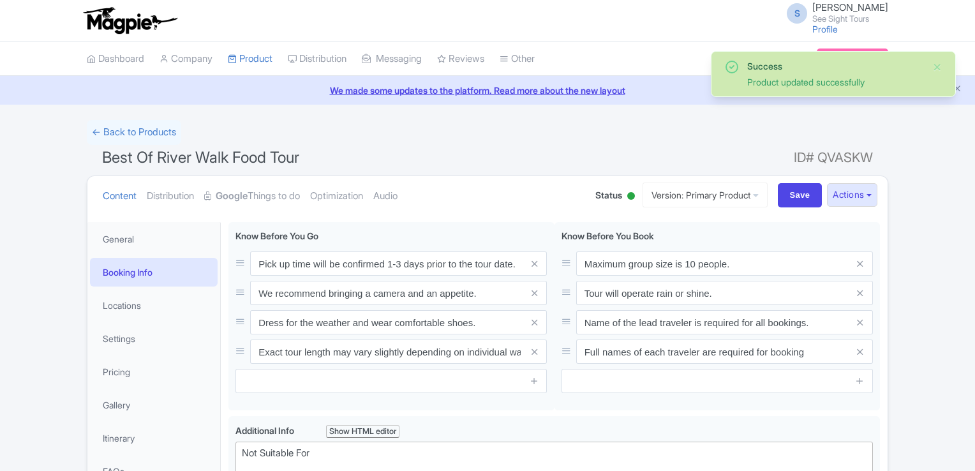
scroll to position [135, 0]
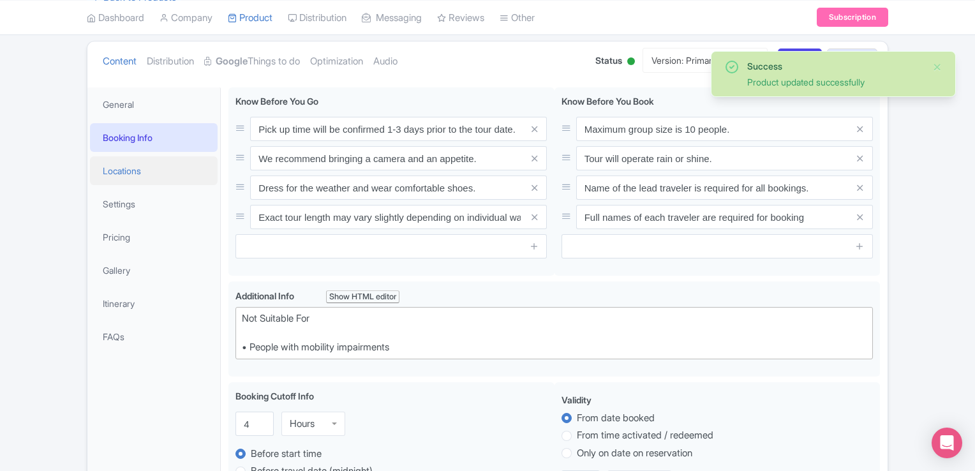
click at [124, 172] on link "Locations" at bounding box center [154, 170] width 128 height 29
